Goal: Task Accomplishment & Management: Complete application form

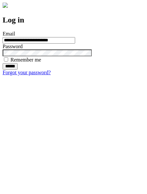
type input "**********"
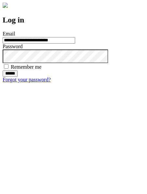
click at [18, 77] on input "******" at bounding box center [10, 73] width 15 height 7
